Goal: Task Accomplishment & Management: Use online tool/utility

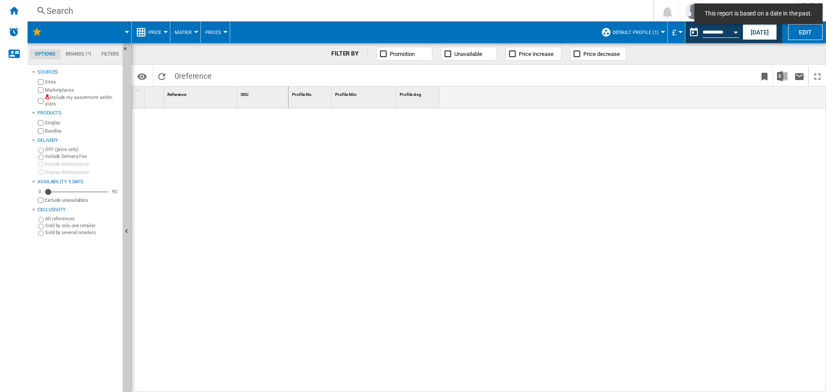
click at [182, 9] on div "Search" at bounding box center [338, 11] width 584 height 12
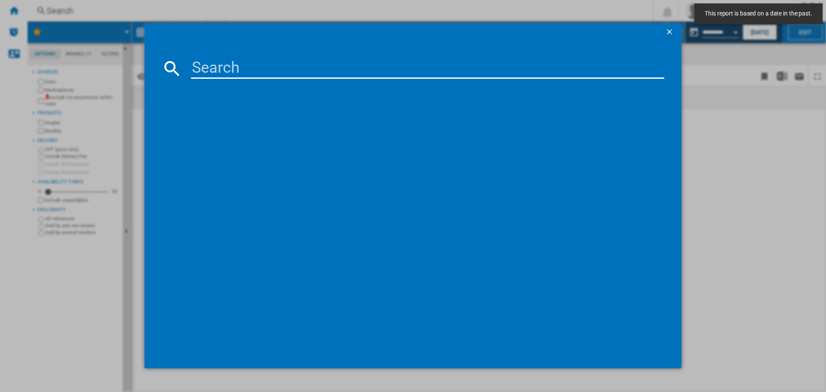
click at [203, 62] on input at bounding box center [427, 68] width 473 height 21
paste input "4QCdz9j8"
type input "4QCdz9j8"
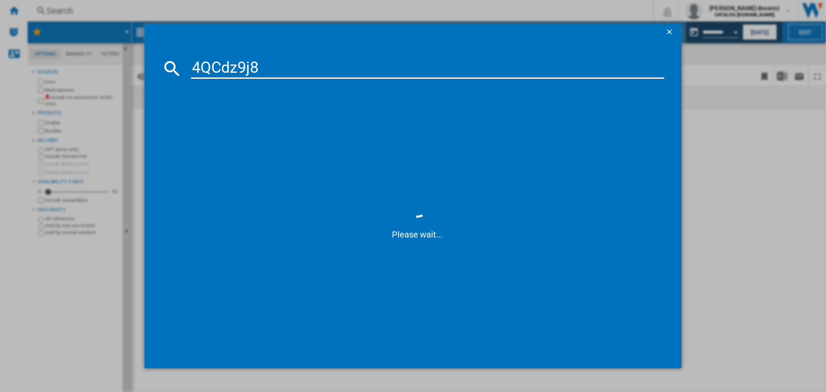
drag, startPoint x: 314, startPoint y: 73, endPoint x: 178, endPoint y: 74, distance: 136.0
click at [178, 74] on div "4QCdz9j8" at bounding box center [413, 68] width 503 height 21
click at [344, 73] on input at bounding box center [427, 68] width 473 height 21
paste input "G187D91CB"
type input "G187D91CB"
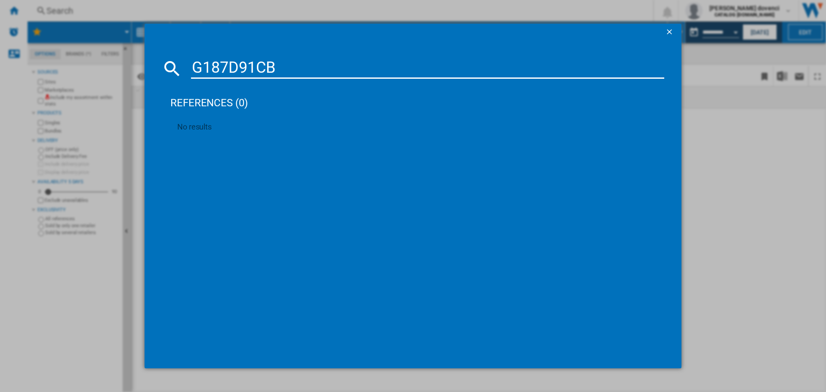
drag, startPoint x: 660, startPoint y: 28, endPoint x: 670, endPoint y: 28, distance: 9.9
click at [666, 28] on div at bounding box center [413, 32] width 537 height 17
click at [672, 28] on ng-md-icon "getI18NText('BUTTONS.CLOSE_DIALOG')" at bounding box center [670, 33] width 10 height 10
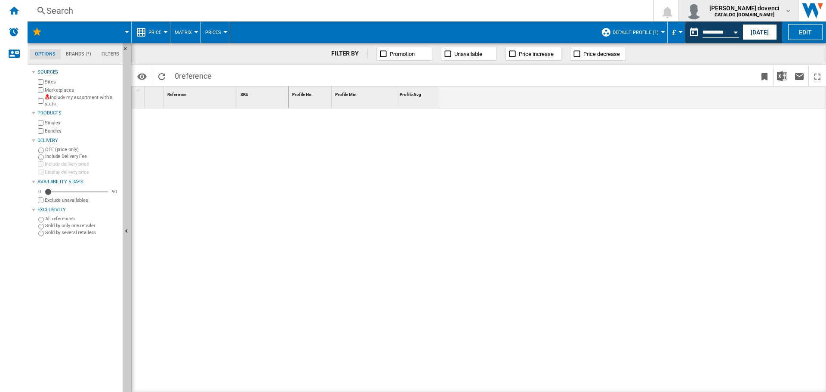
click at [741, 12] on b "CATALOG [DOMAIN_NAME]" at bounding box center [745, 15] width 60 height 6
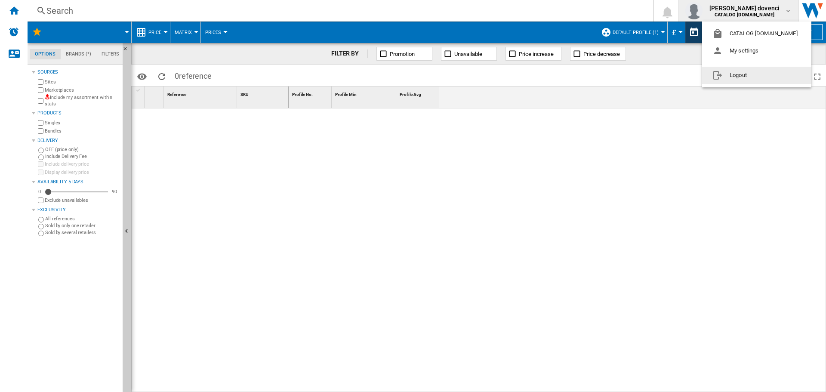
click at [757, 72] on button "Logout" at bounding box center [756, 75] width 109 height 17
